Goal: Transaction & Acquisition: Purchase product/service

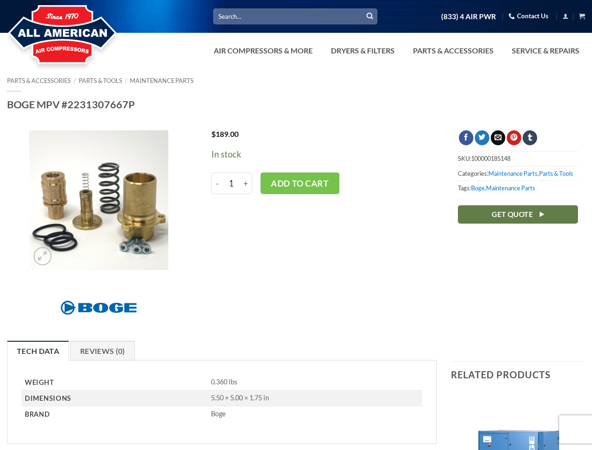
click at [296, 225] on div "$ 189.00 In stock - BOGE MPV #2231307667P quantity 1 + Add to cart" at bounding box center [320, 230] width 247 height 201
click at [396, 51] on link "Dryers & Filters" at bounding box center [362, 50] width 75 height 19
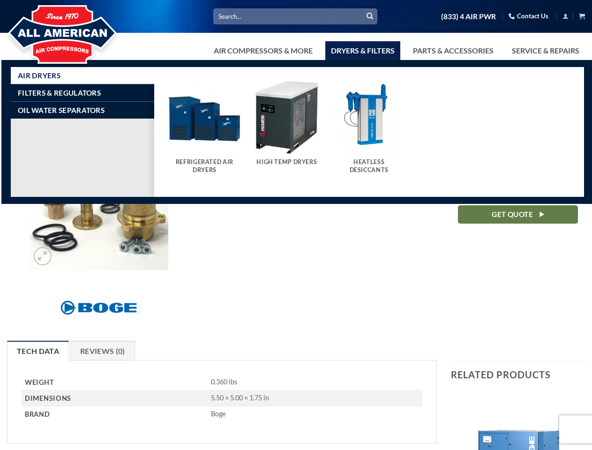
click at [262, 51] on link "Air Compressors & More" at bounding box center [263, 50] width 110 height 19
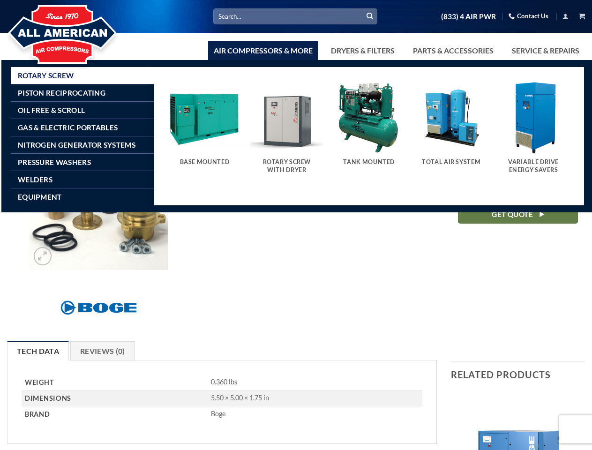
click at [362, 51] on link "Dryers & Filters" at bounding box center [362, 50] width 75 height 19
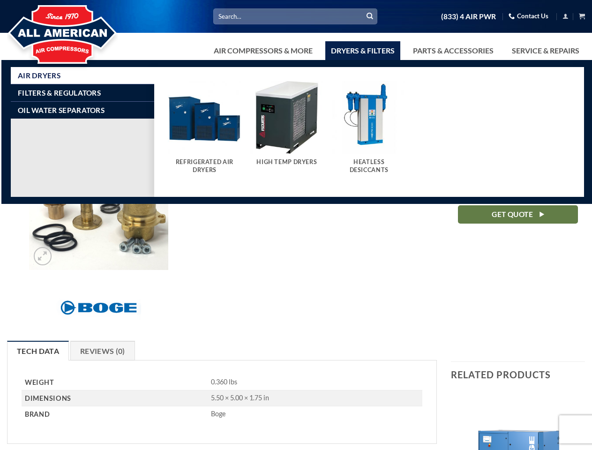
click at [452, 51] on link "Parts & Accessories" at bounding box center [453, 50] width 92 height 19
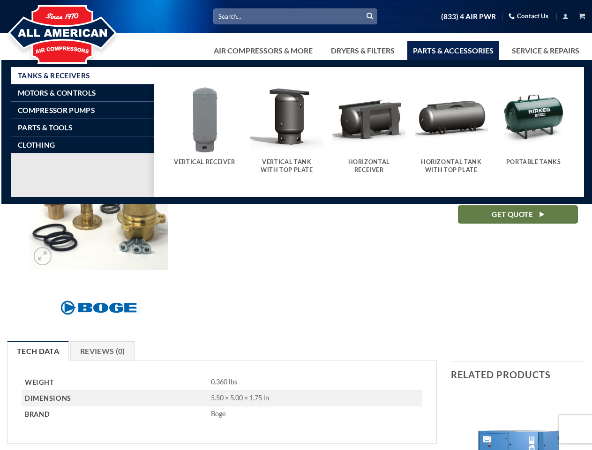
click at [296, 259] on div "$ 189.00 In stock - BOGE MPV #2231307667P quantity 1 + Add to cart" at bounding box center [320, 230] width 247 height 201
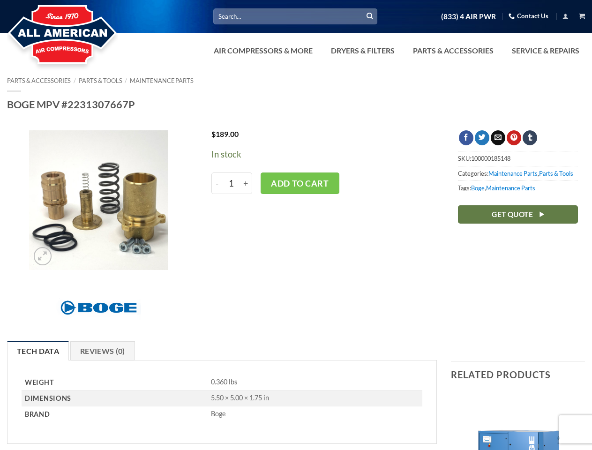
click at [232, 183] on input "1" at bounding box center [231, 183] width 17 height 22
click at [217, 183] on input "-" at bounding box center [216, 183] width 11 height 22
click at [246, 183] on input "+" at bounding box center [246, 183] width 12 height 22
type input "2"
